Goal: Task Accomplishment & Management: Manage account settings

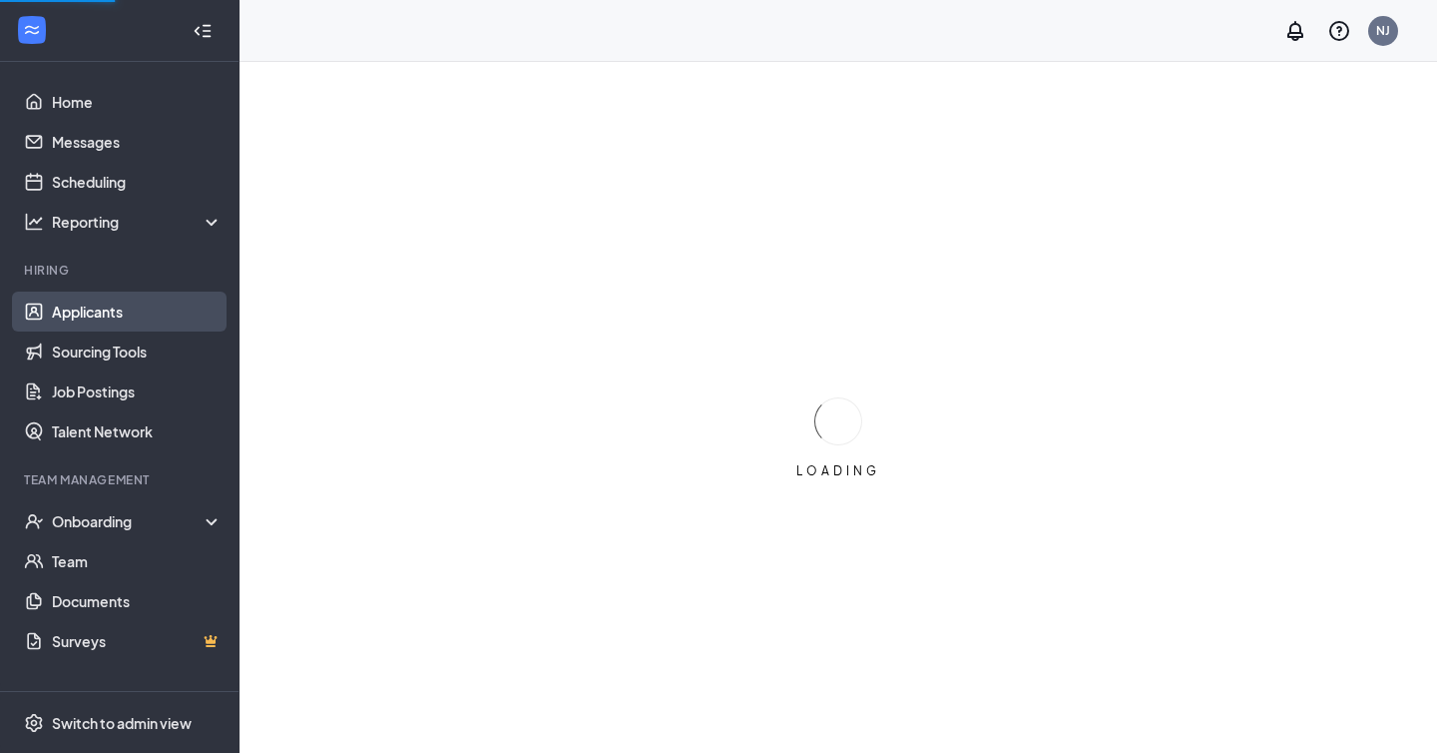
click at [99, 312] on link "Applicants" at bounding box center [137, 311] width 171 height 40
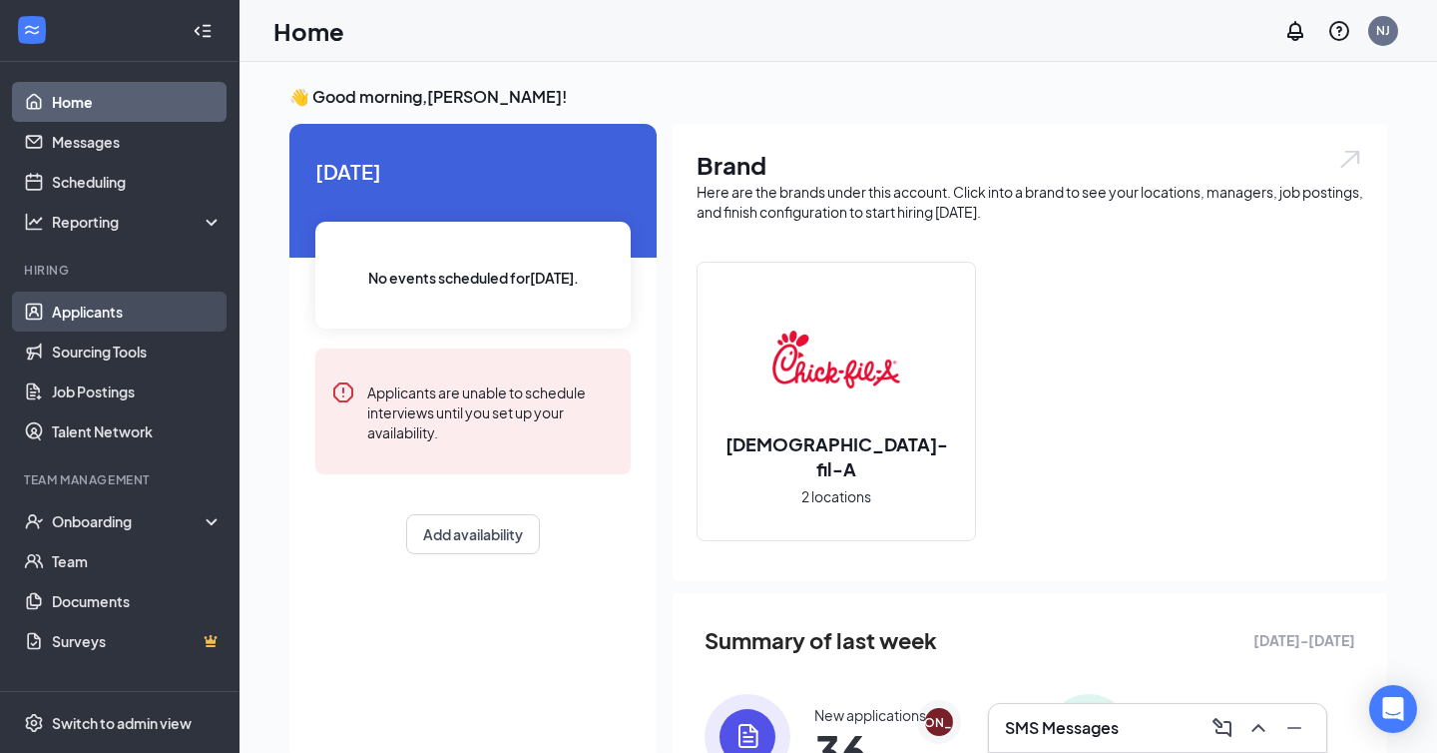
click at [131, 315] on link "Applicants" at bounding box center [137, 311] width 171 height 40
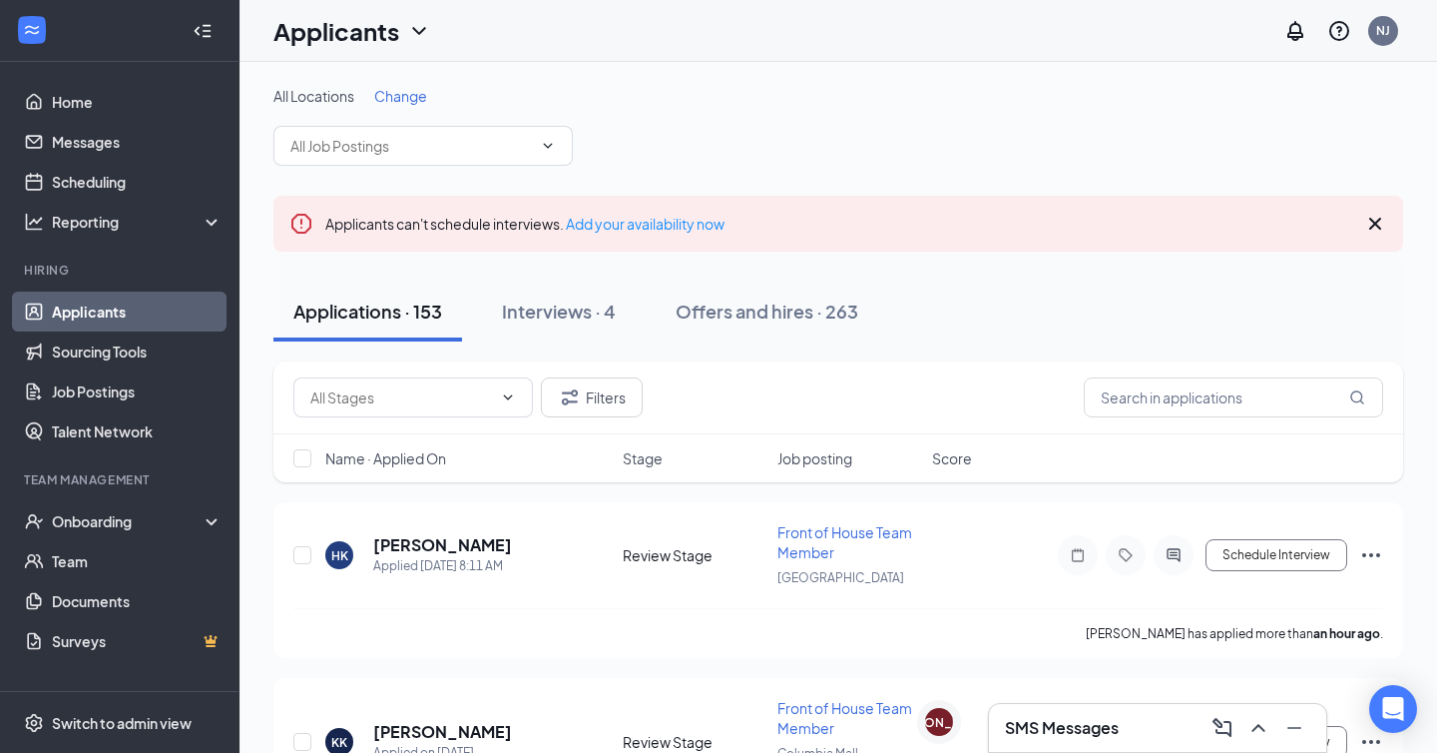
click at [1071, 104] on div "All Locations Change" at bounding box center [839, 96] width 1130 height 20
click at [396, 95] on span "Change" at bounding box center [400, 96] width 53 height 18
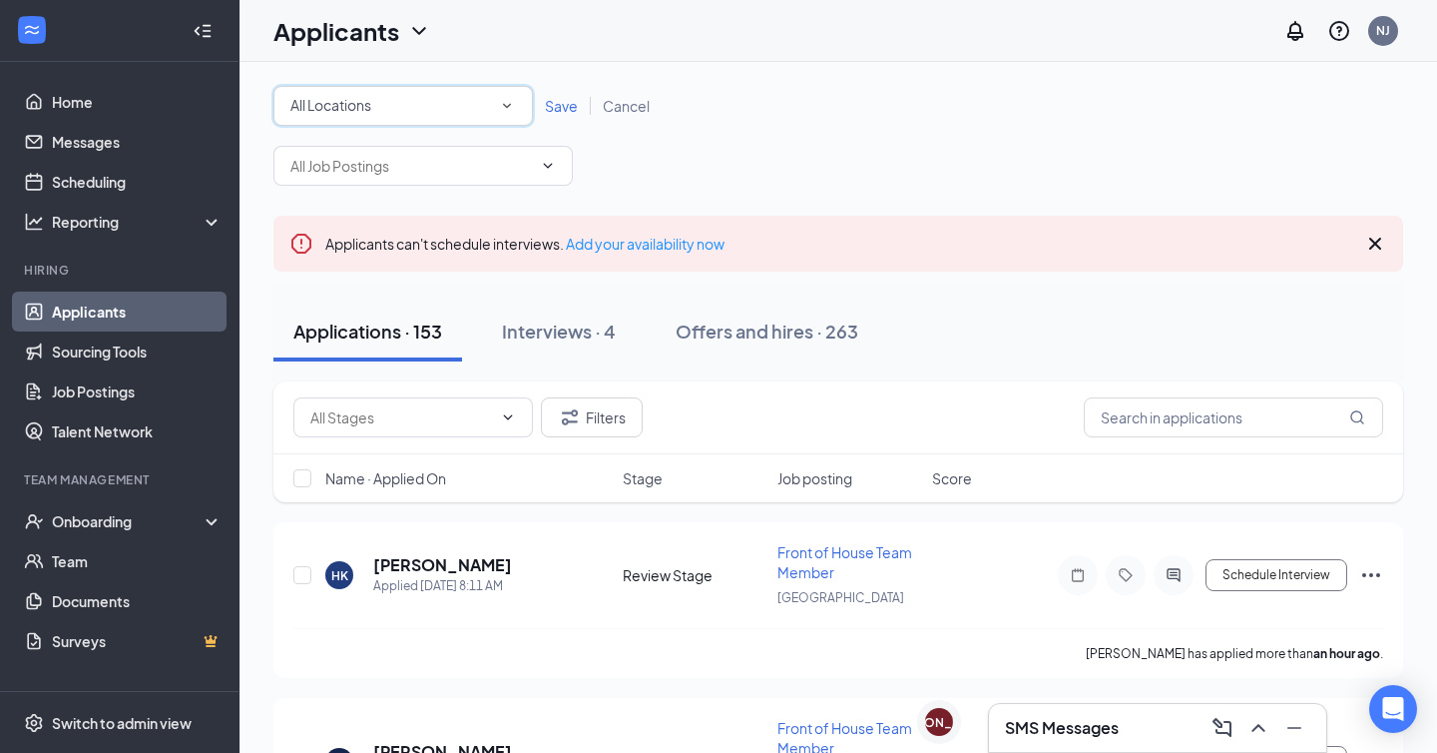
click at [377, 111] on div "All Locations" at bounding box center [403, 106] width 226 height 24
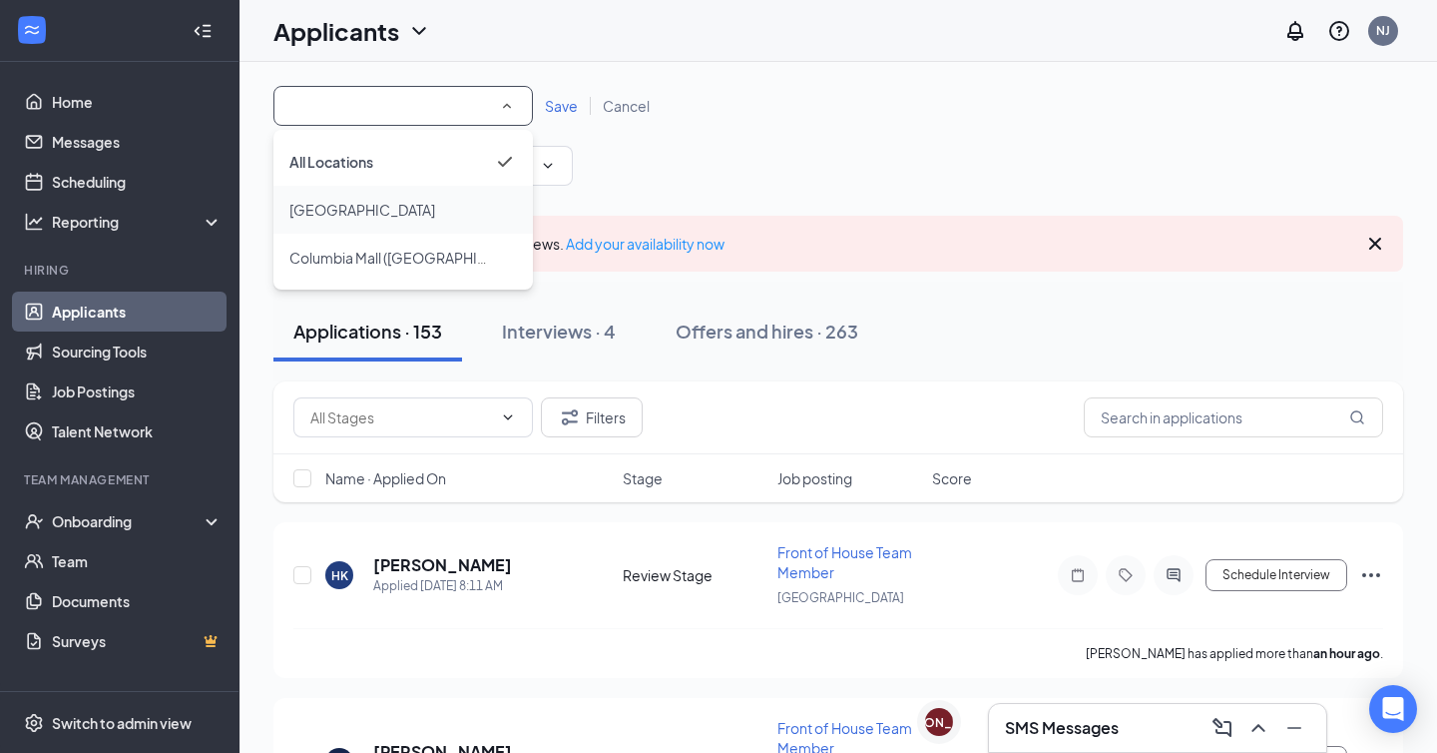
click at [362, 206] on div "[GEOGRAPHIC_DATA]" at bounding box center [403, 210] width 228 height 24
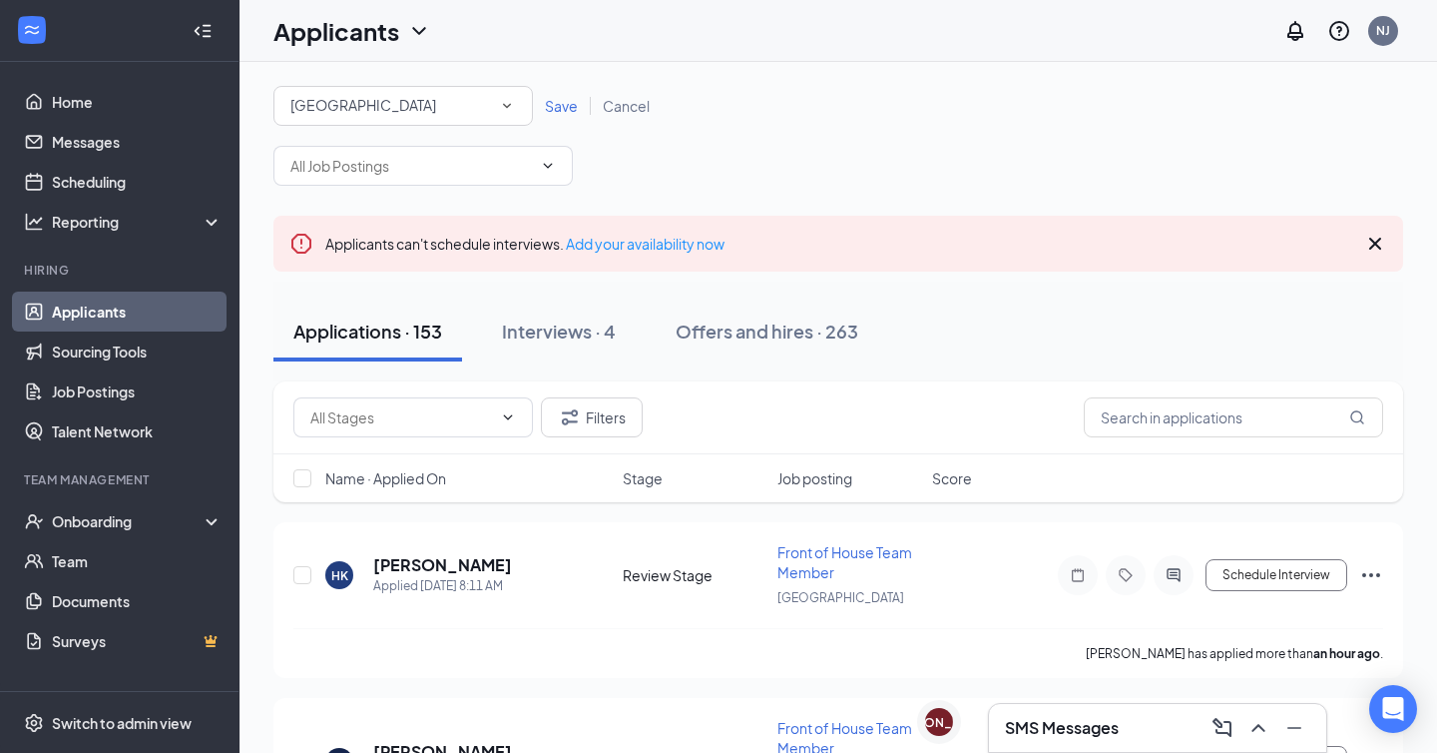
click at [557, 107] on span "Save" at bounding box center [561, 106] width 33 height 18
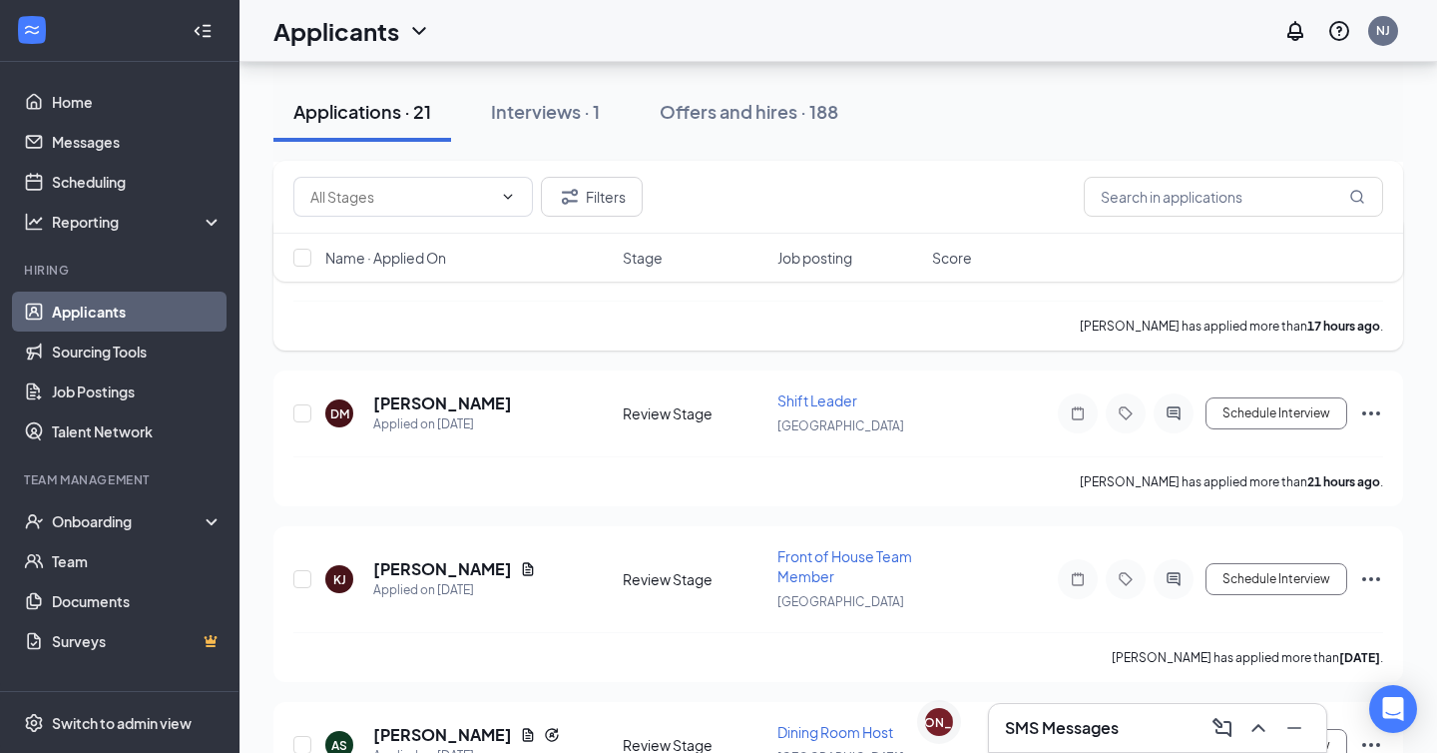
scroll to position [469, 0]
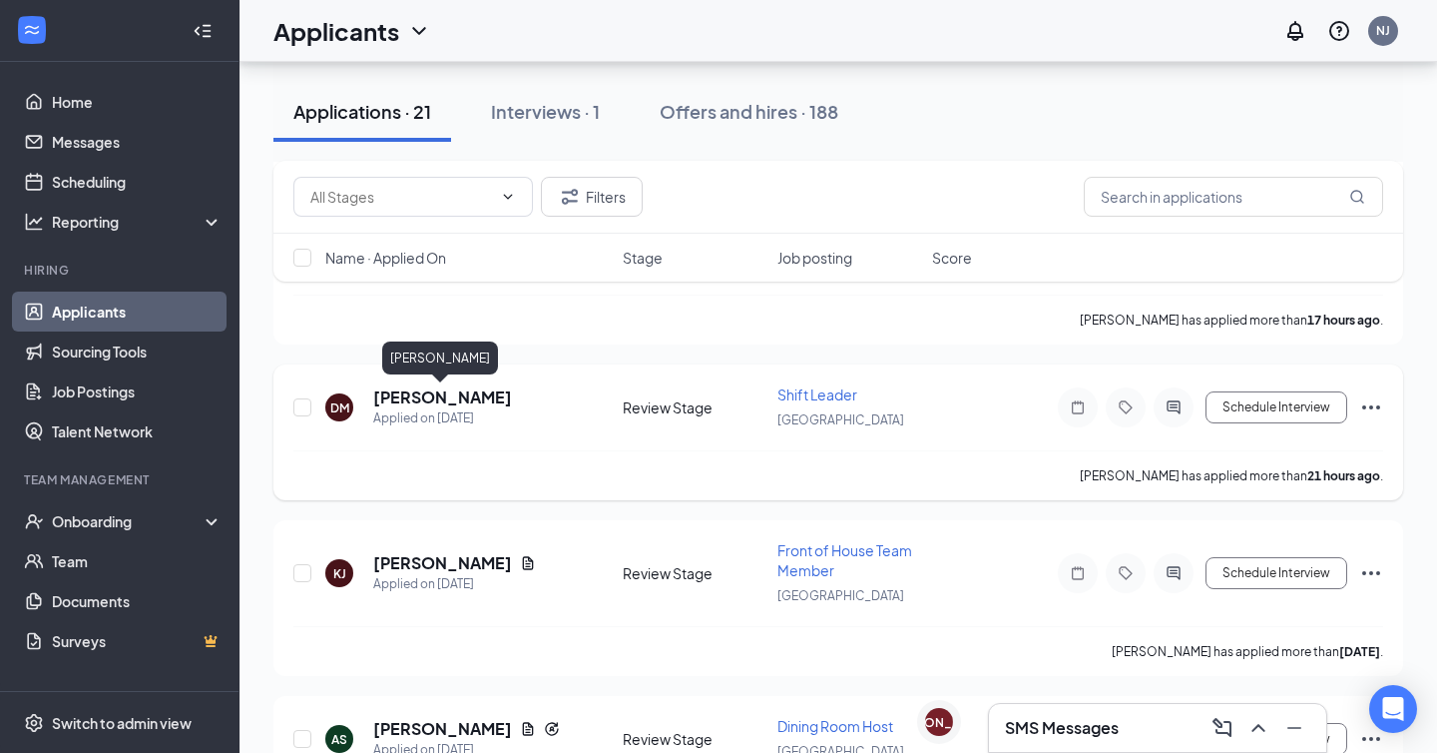
click at [434, 397] on h5 "[PERSON_NAME]" at bounding box center [442, 397] width 139 height 22
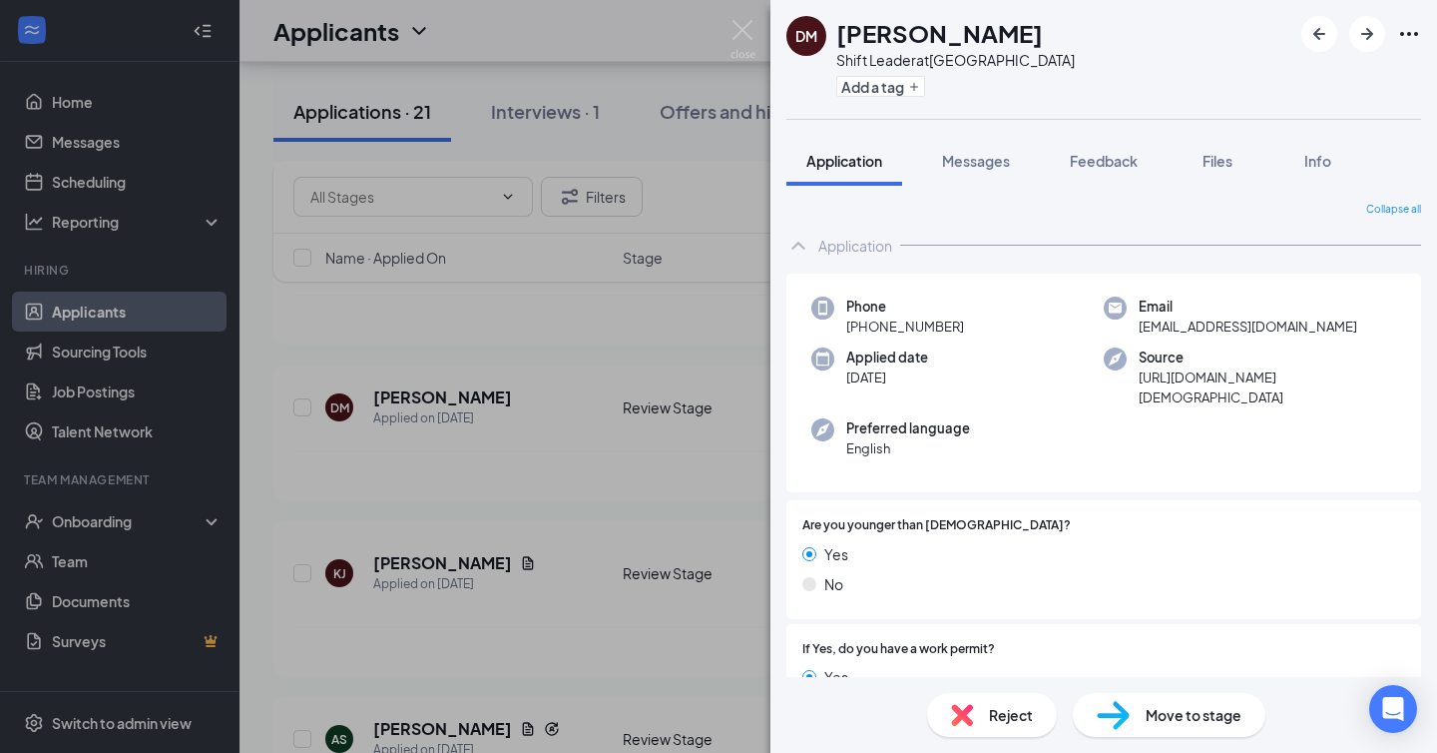
click at [659, 345] on div "DM [PERSON_NAME] Shift Leader at [GEOGRAPHIC_DATA] Add a tag Application Messag…" at bounding box center [718, 376] width 1437 height 753
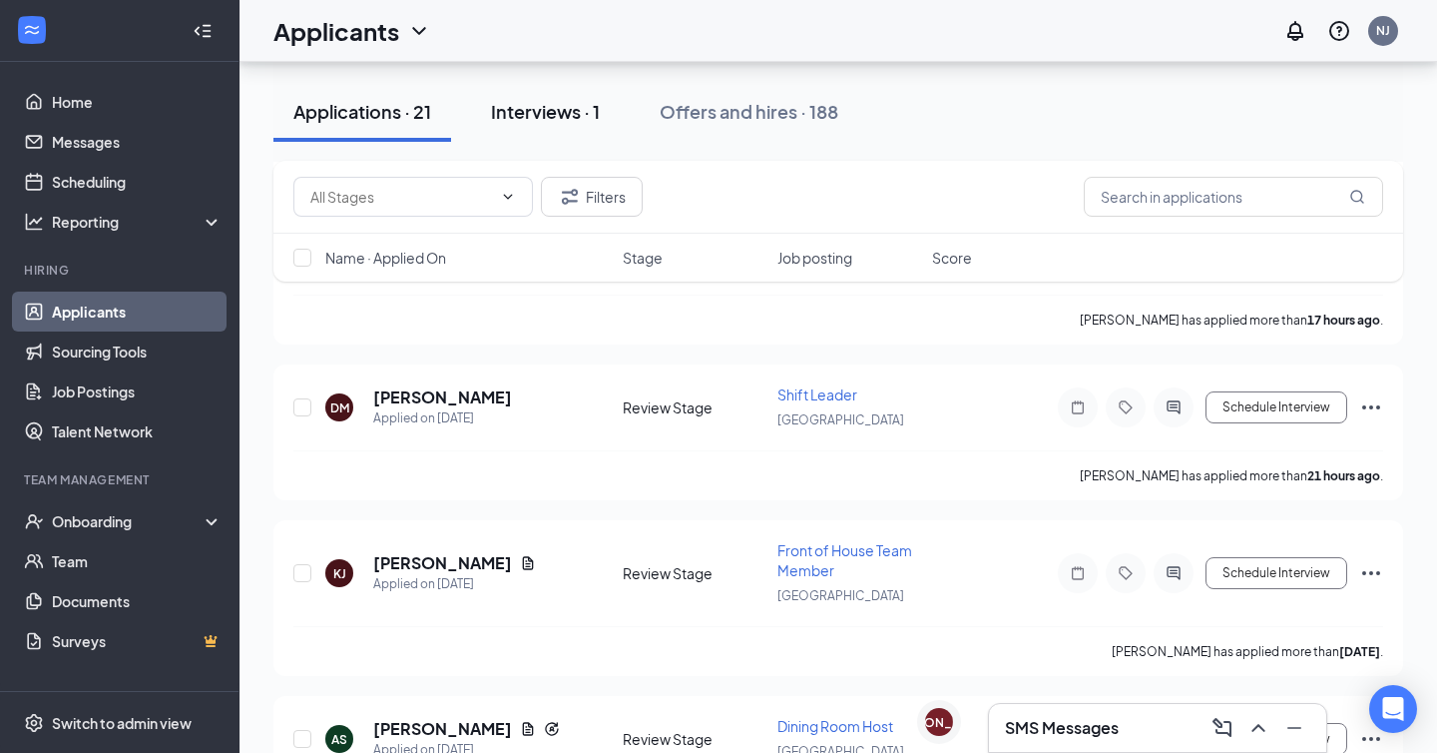
click at [567, 110] on div "Interviews · 1" at bounding box center [545, 111] width 109 height 25
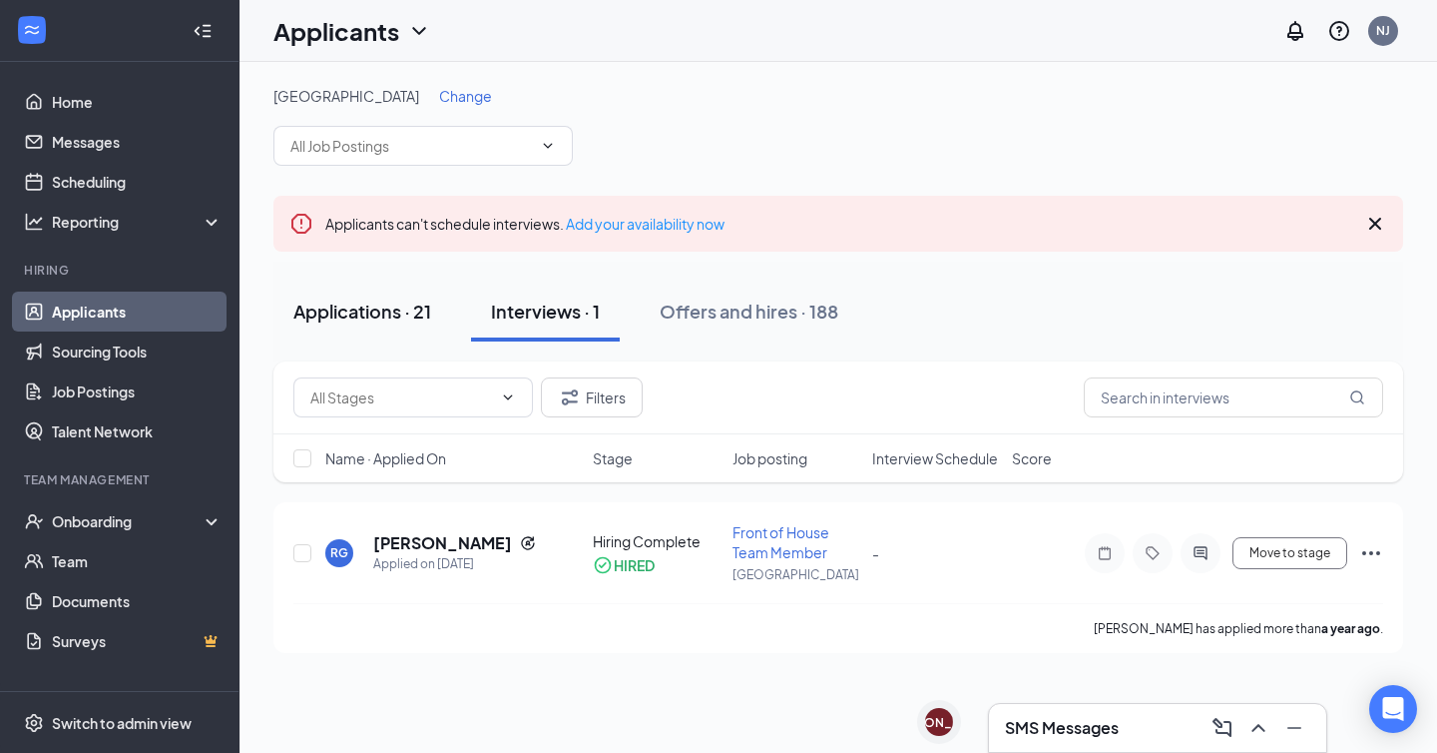
click at [414, 316] on div "Applications · 21" at bounding box center [362, 310] width 138 height 25
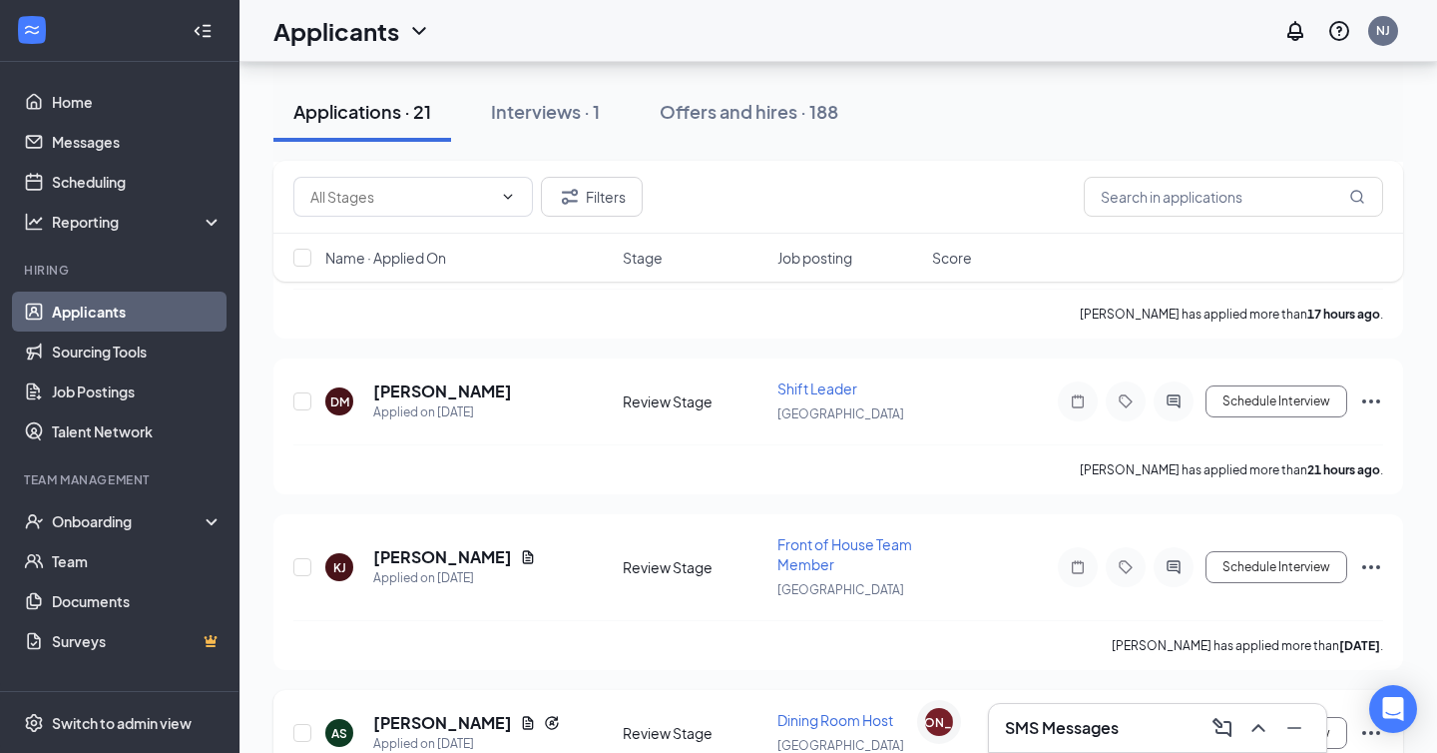
scroll to position [422, 0]
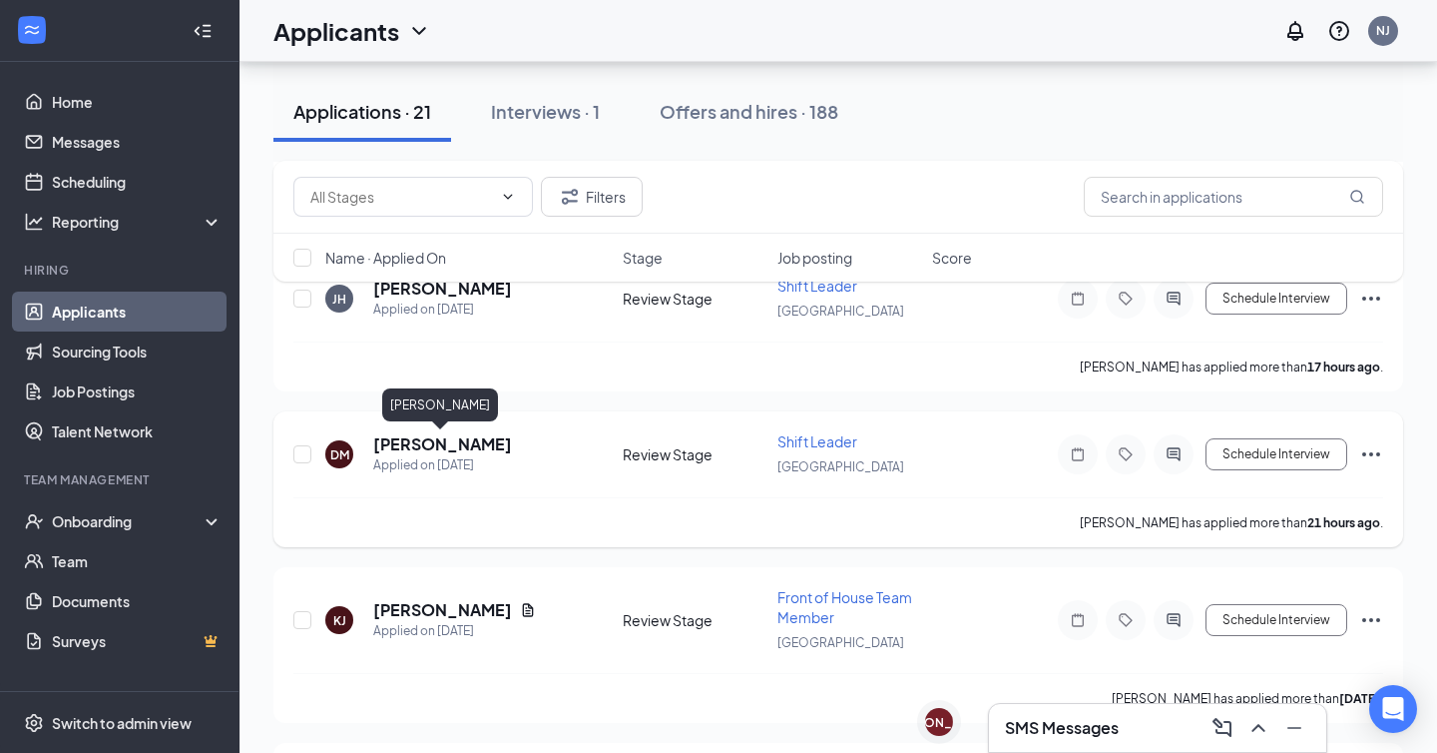
click at [442, 435] on h5 "[PERSON_NAME]" at bounding box center [442, 444] width 139 height 22
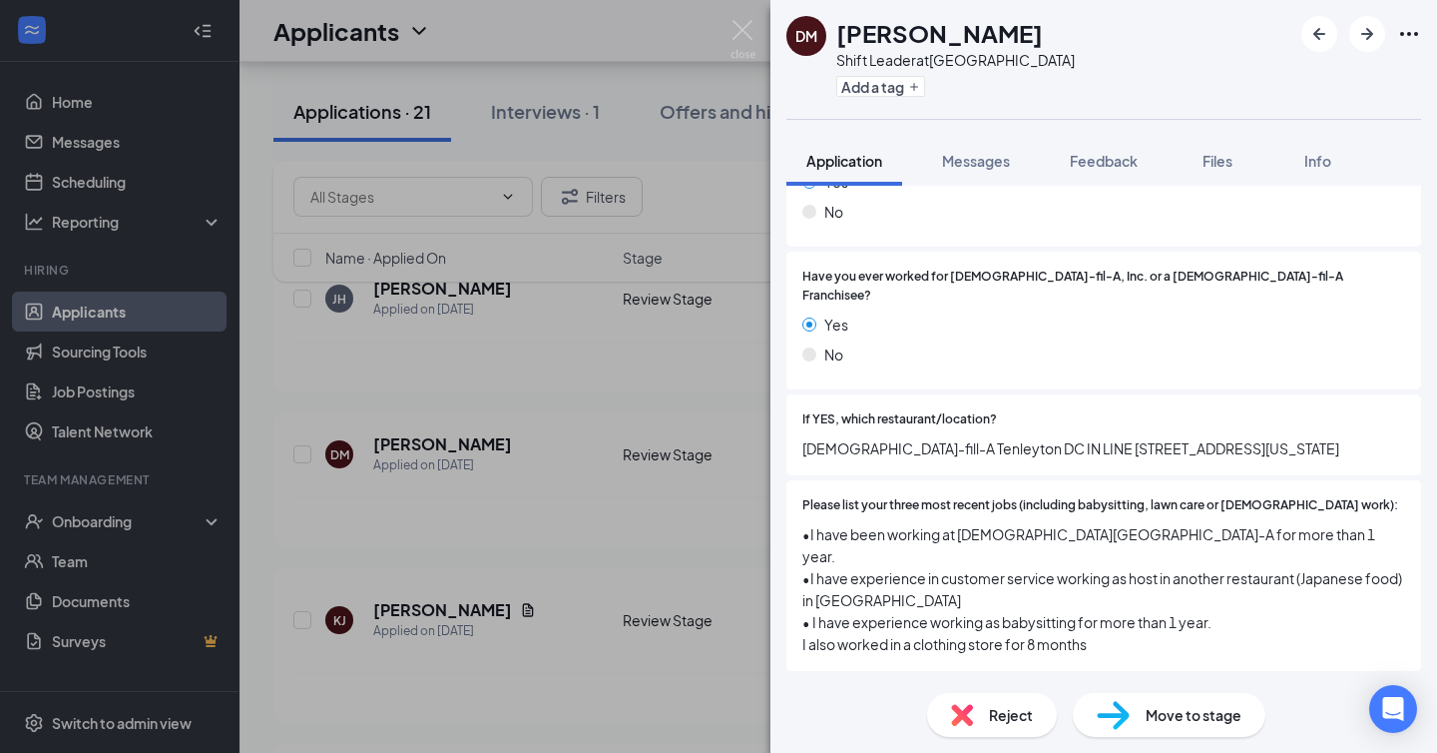
scroll to position [437, 0]
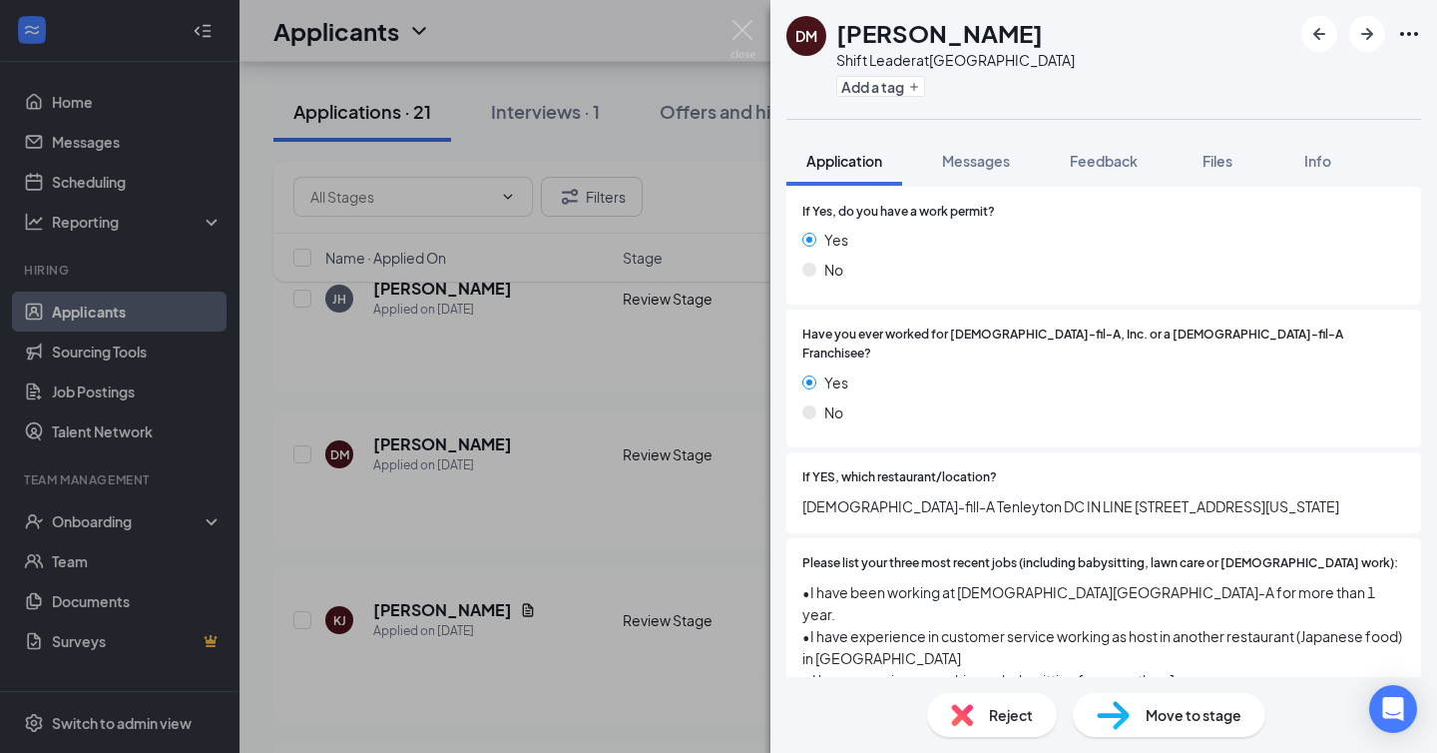
click at [652, 416] on div "DM [PERSON_NAME] Shift Leader at [GEOGRAPHIC_DATA] Add a tag Application Messag…" at bounding box center [718, 376] width 1437 height 753
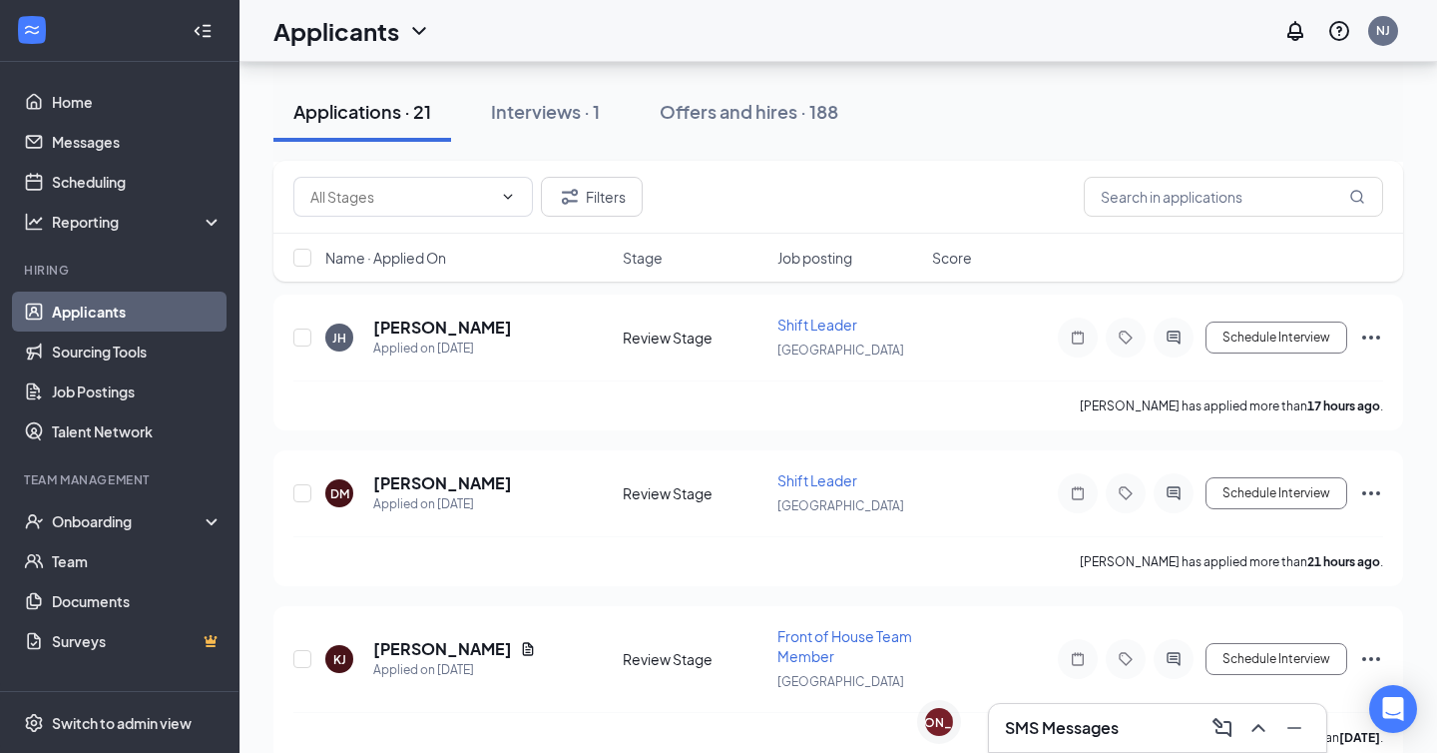
scroll to position [377, 0]
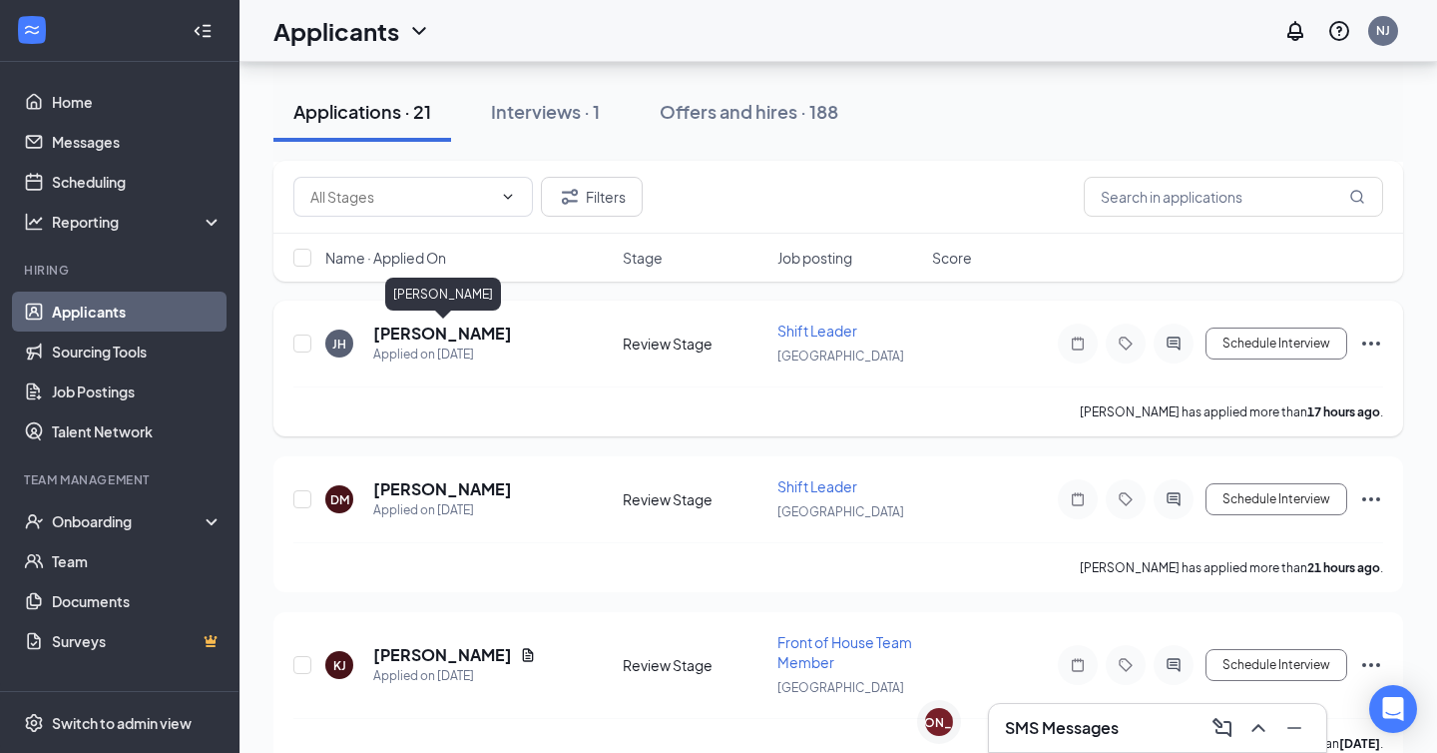
click at [465, 327] on h5 "[PERSON_NAME]" at bounding box center [442, 333] width 139 height 22
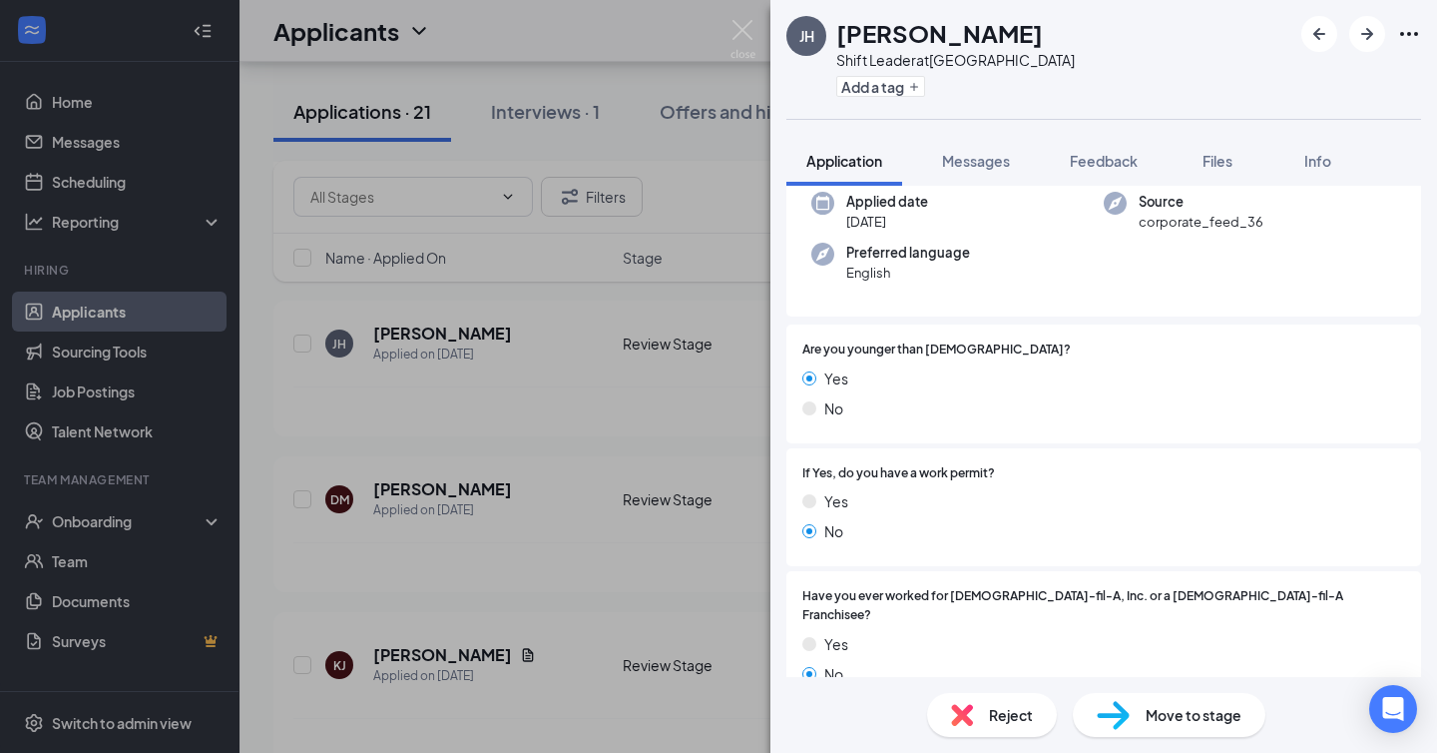
scroll to position [163, 0]
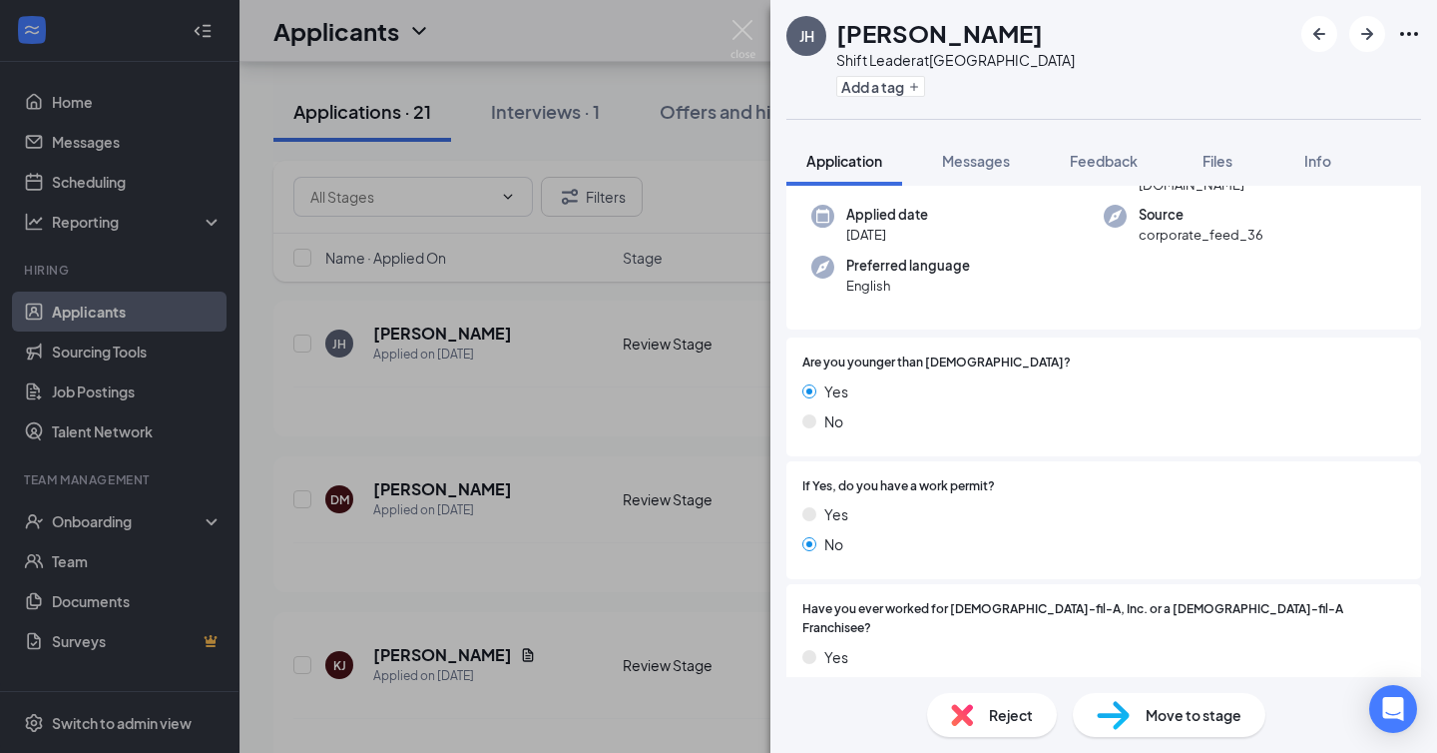
click at [600, 486] on div "[PERSON_NAME] [PERSON_NAME] Shift Leader at [GEOGRAPHIC_DATA] Add a tag Applica…" at bounding box center [718, 376] width 1437 height 753
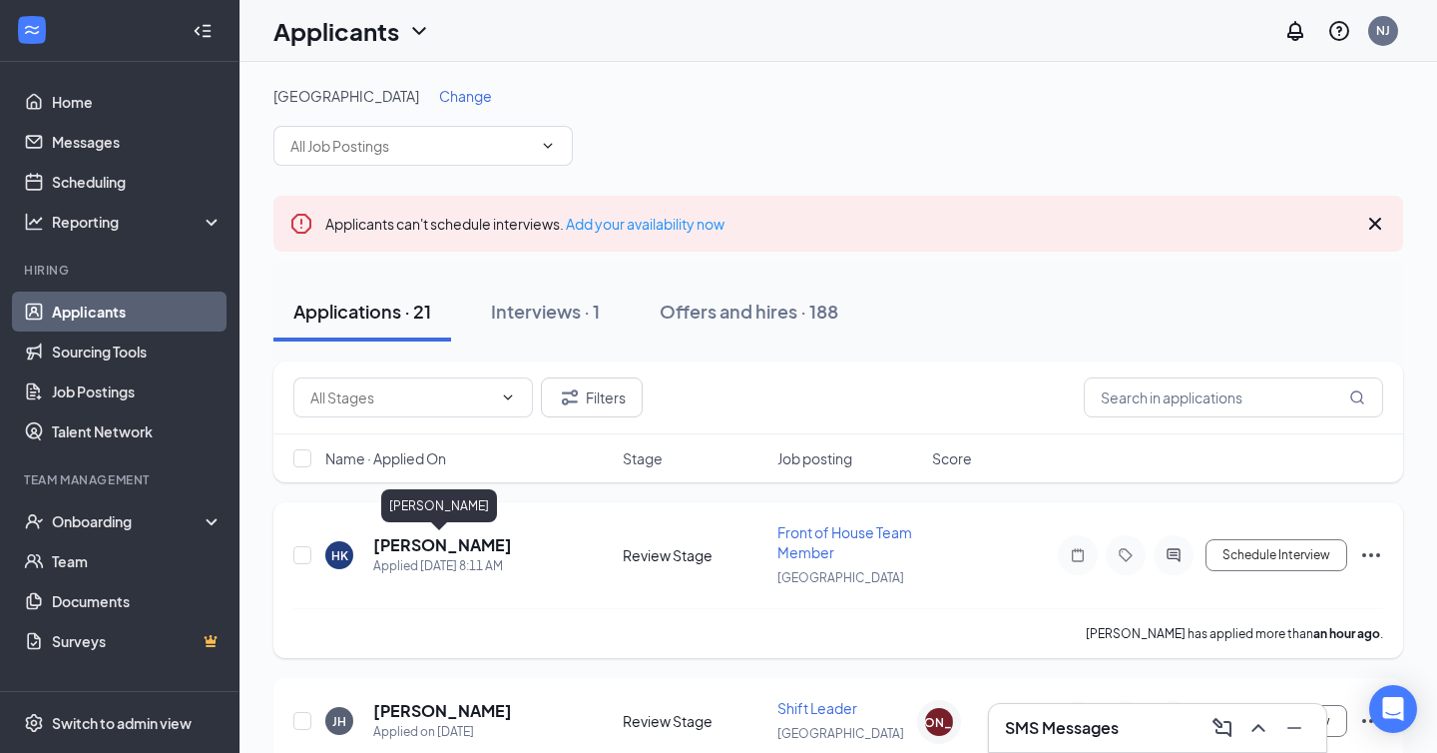
click at [438, 543] on h5 "[PERSON_NAME]" at bounding box center [442, 545] width 139 height 22
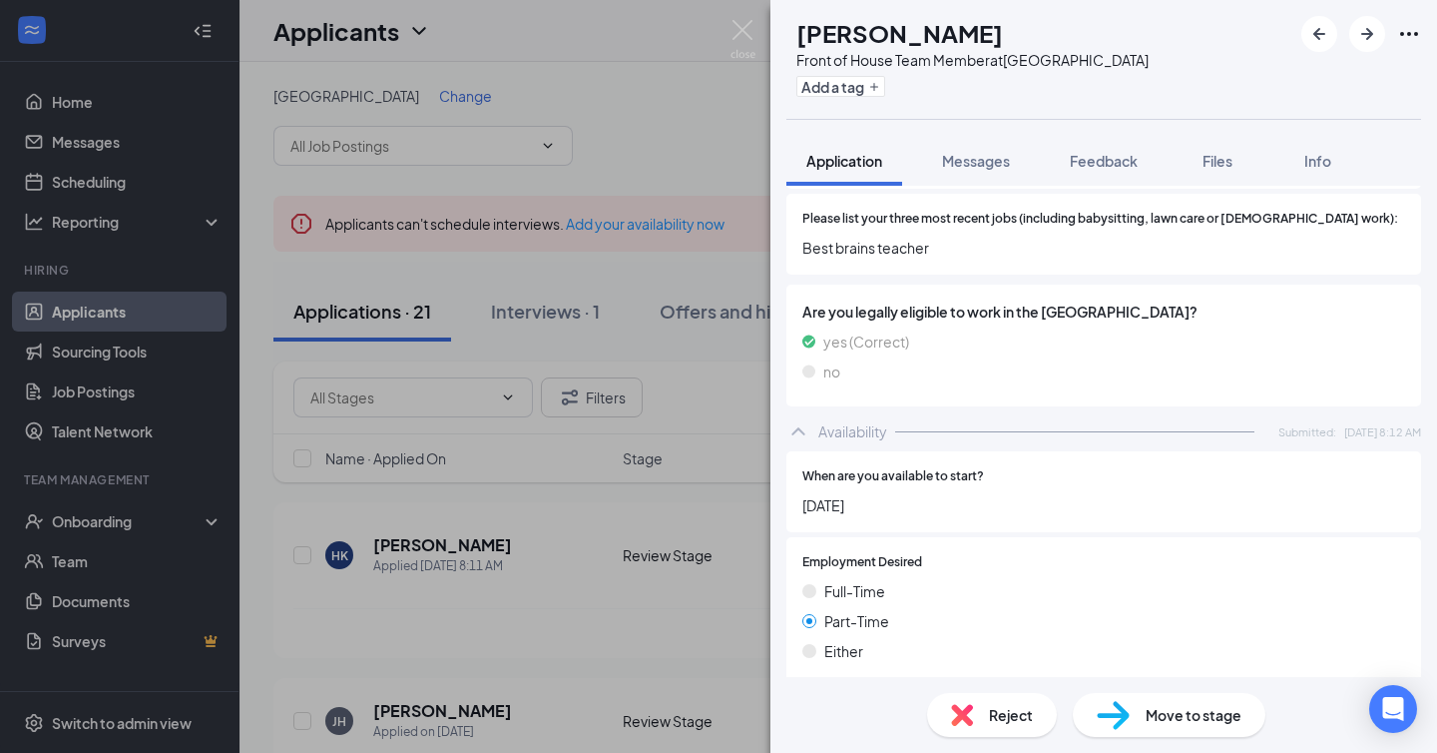
scroll to position [765, 0]
